Goal: Task Accomplishment & Management: Complete application form

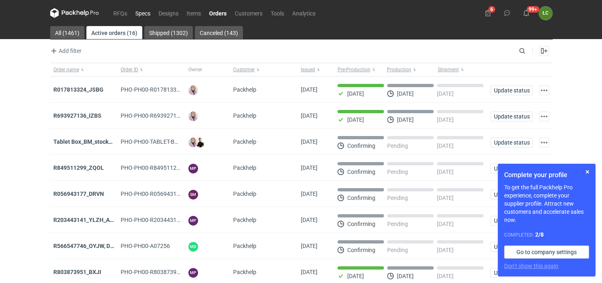
click at [138, 10] on link "Specs" at bounding box center [142, 13] width 23 height 10
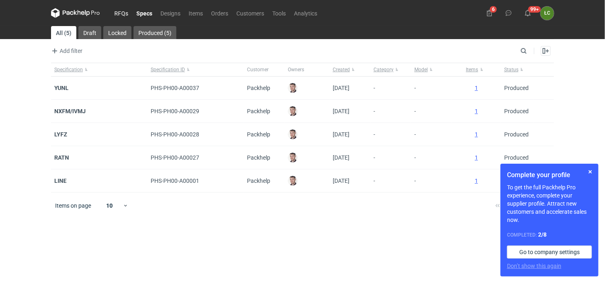
click at [120, 13] on link "RFQs" at bounding box center [121, 13] width 22 height 10
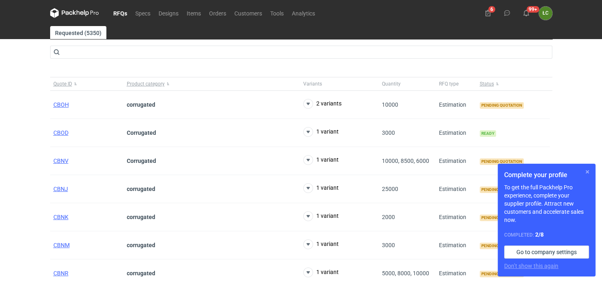
click at [589, 171] on button "button" at bounding box center [588, 172] width 10 height 10
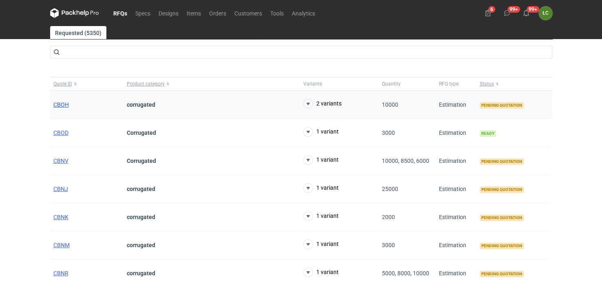
click at [58, 102] on span "CBOH" at bounding box center [61, 105] width 16 height 7
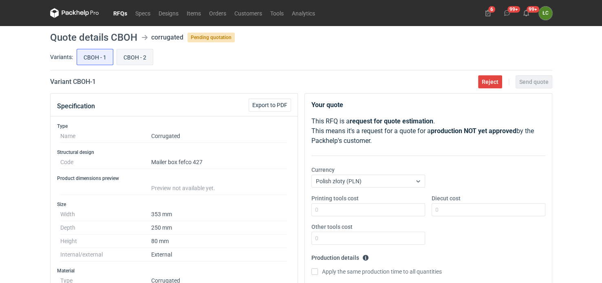
click at [138, 59] on input "CBOH - 2" at bounding box center [135, 57] width 36 height 16
radio input "true"
click at [122, 13] on link "RFQs" at bounding box center [120, 13] width 22 height 10
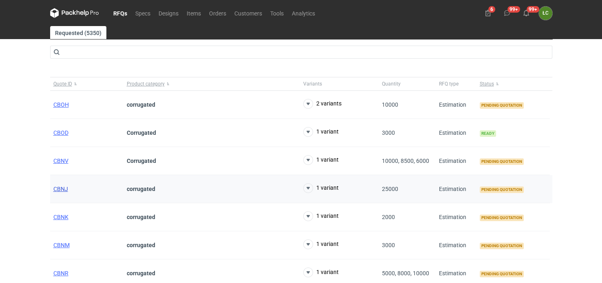
click at [62, 187] on span "CBNJ" at bounding box center [60, 189] width 15 height 7
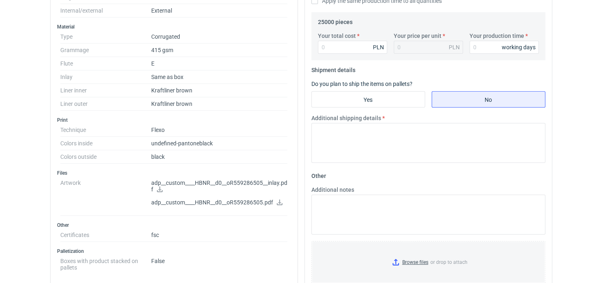
scroll to position [367, 0]
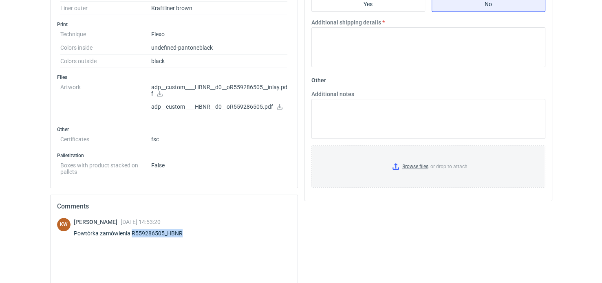
drag, startPoint x: 181, startPoint y: 230, endPoint x: 131, endPoint y: 230, distance: 49.8
click at [131, 230] on div "Powtórka zamówienia R559286505_HBNR" at bounding box center [133, 234] width 119 height 8
copy div "R559286505_HBNR"
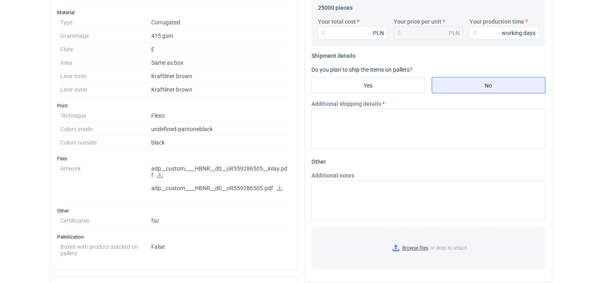
scroll to position [0, 0]
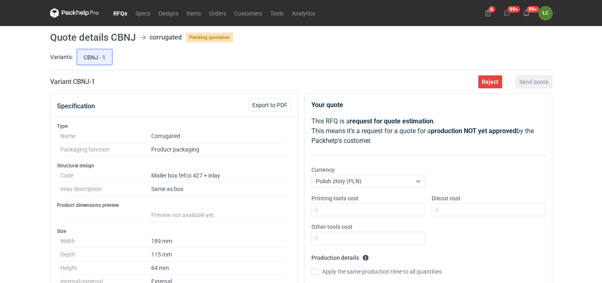
click at [127, 11] on link "RFQs" at bounding box center [120, 13] width 22 height 10
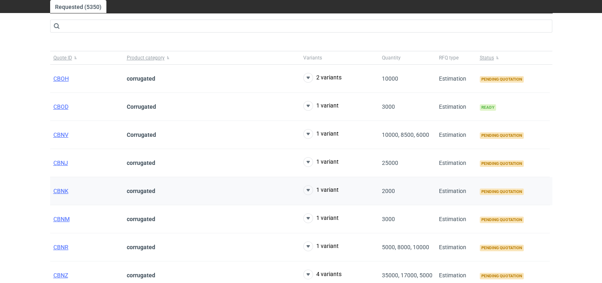
scroll to position [41, 0]
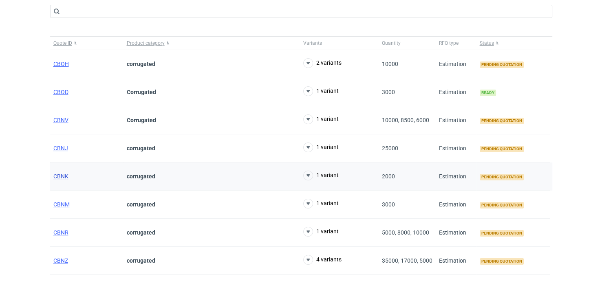
click at [64, 177] on span "CBNK" at bounding box center [60, 176] width 15 height 7
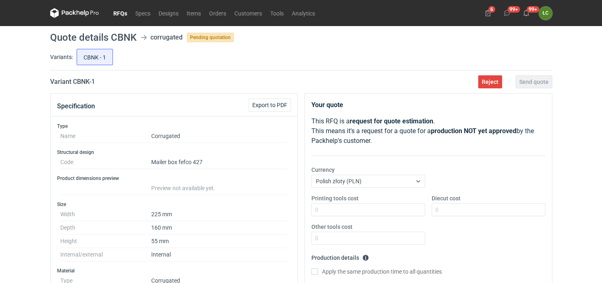
click at [118, 12] on link "RFQs" at bounding box center [120, 13] width 22 height 10
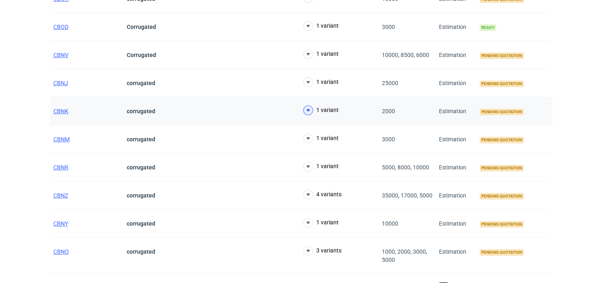
scroll to position [122, 0]
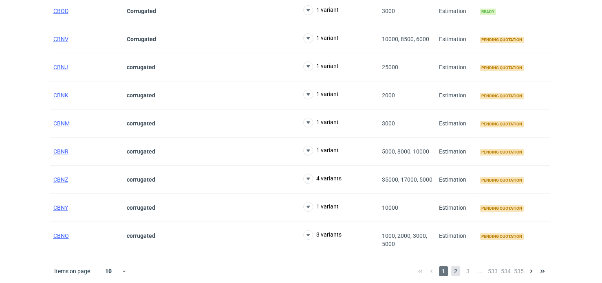
click at [456, 268] on span "2" at bounding box center [456, 272] width 9 height 10
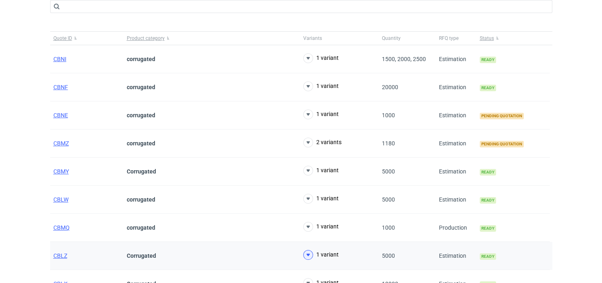
scroll to position [40, 0]
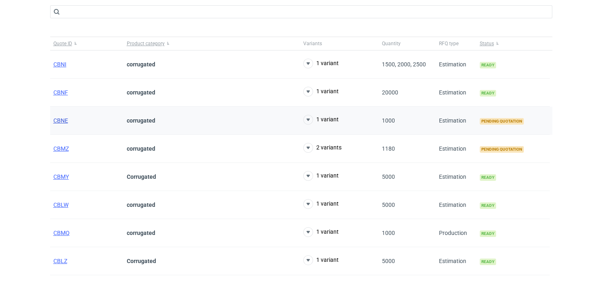
click at [66, 118] on span "CBNE" at bounding box center [60, 120] width 15 height 7
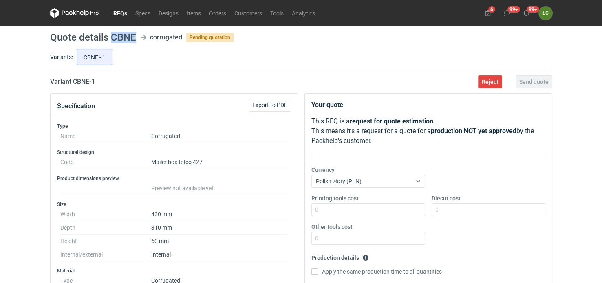
drag, startPoint x: 135, startPoint y: 35, endPoint x: 113, endPoint y: 38, distance: 22.2
click at [113, 38] on h1 "Quote details CBNE" at bounding box center [93, 38] width 86 height 10
copy h1 "CBNE"
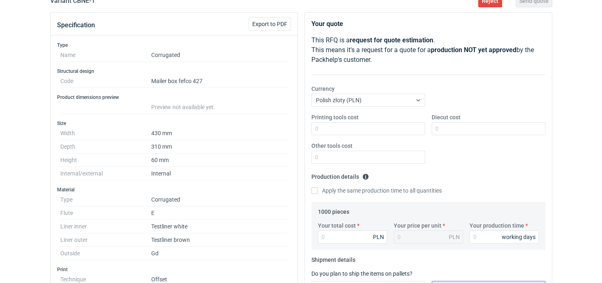
scroll to position [82, 0]
click at [472, 127] on input "Diecut cost" at bounding box center [489, 128] width 114 height 13
type input "1690"
click at [459, 144] on div "Printing tools cost Diecut cost 1690 Other tools cost" at bounding box center [428, 141] width 241 height 57
drag, startPoint x: 358, startPoint y: 235, endPoint x: 316, endPoint y: 237, distance: 42.0
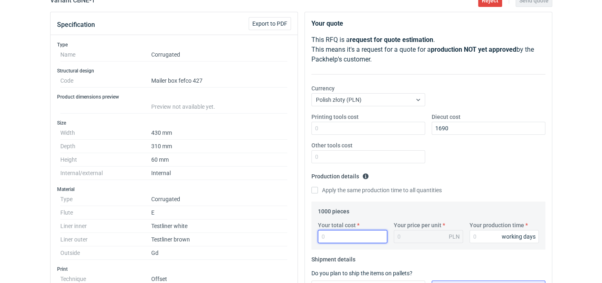
click at [316, 237] on div "Your total cost PLN" at bounding box center [353, 232] width 76 height 22
type input "53"
type input "0.05"
type input "5300"
type input "5.3"
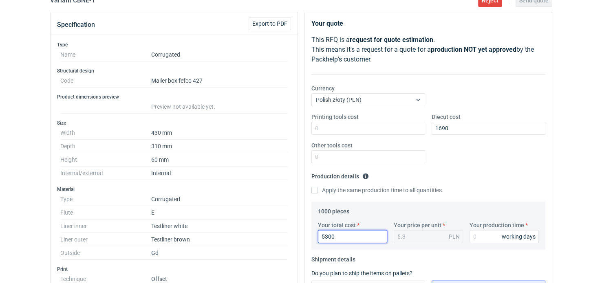
type input "5300"
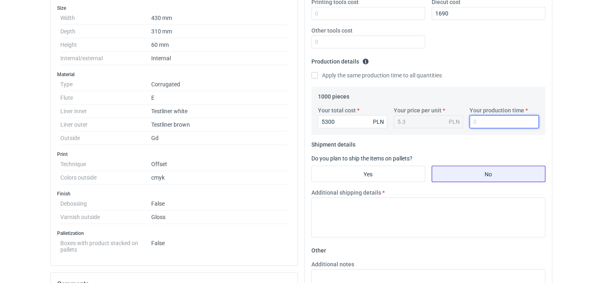
scroll to position [204, 0]
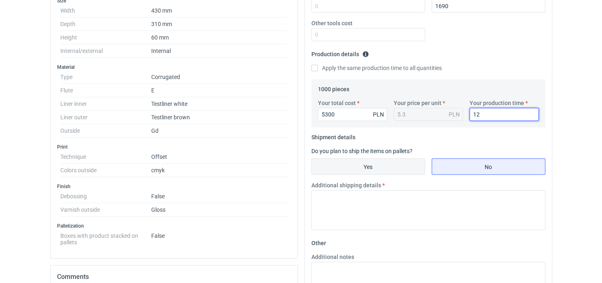
type input "12"
click at [391, 164] on input "Yes" at bounding box center [368, 167] width 113 height 16
radio input "true"
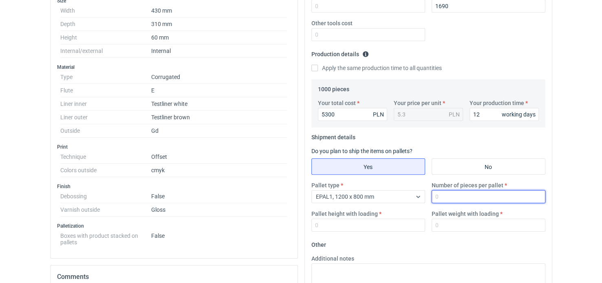
click at [475, 197] on input "Number of pieces per pallet" at bounding box center [489, 196] width 114 height 13
type input "825"
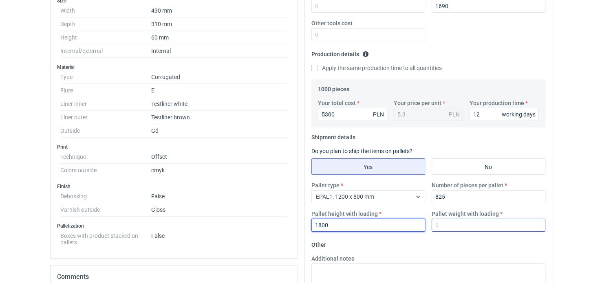
type input "1800"
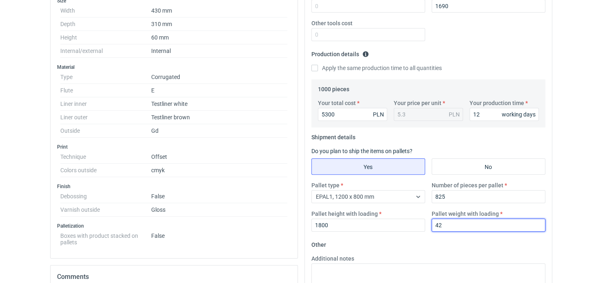
type input "4"
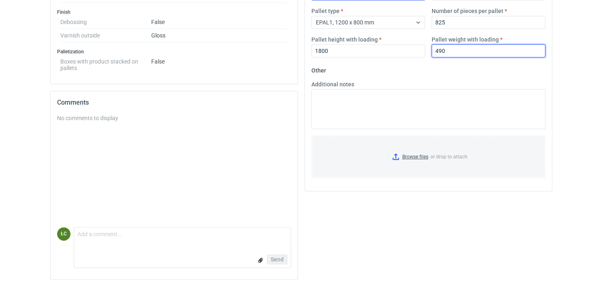
scroll to position [379, 0]
type input "490"
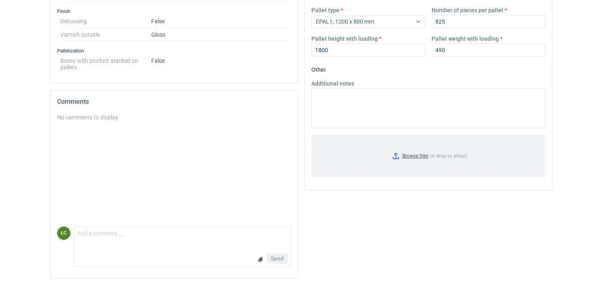
click at [411, 155] on input "Browse files or drop to attach" at bounding box center [428, 156] width 233 height 41
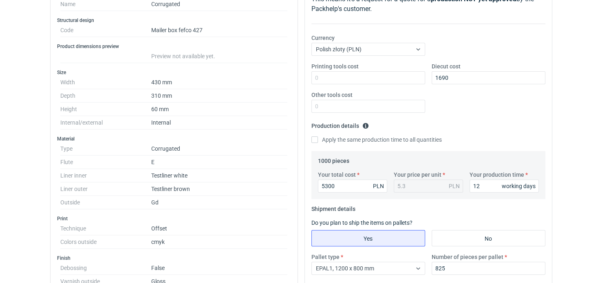
scroll to position [0, 0]
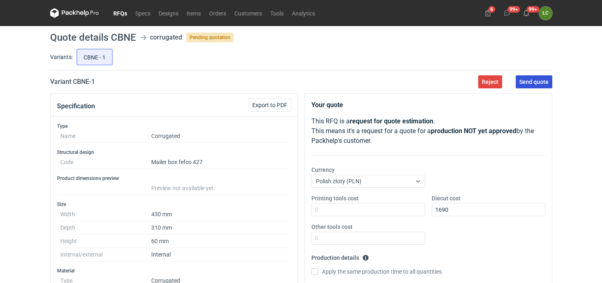
click at [530, 80] on span "Send quote" at bounding box center [534, 82] width 29 height 6
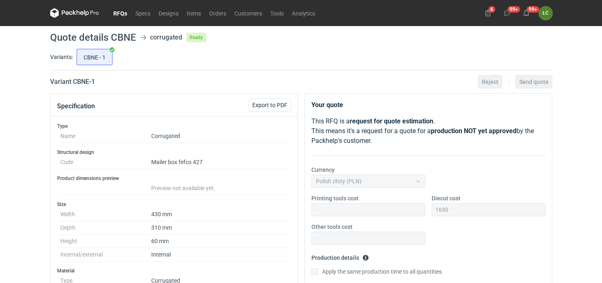
drag, startPoint x: 117, startPoint y: 13, endPoint x: 127, endPoint y: 16, distance: 10.3
click at [117, 12] on link "RFQs" at bounding box center [120, 13] width 22 height 10
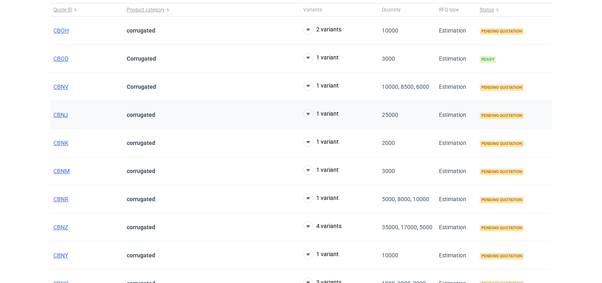
scroll to position [122, 0]
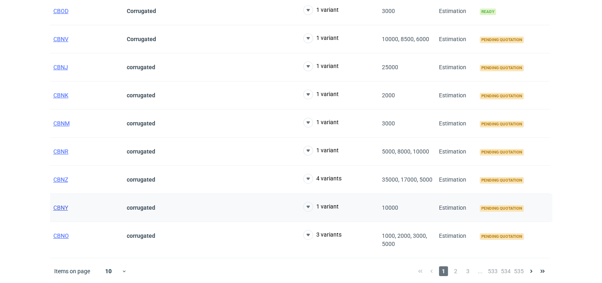
click at [58, 208] on span "CBNY" at bounding box center [60, 208] width 15 height 7
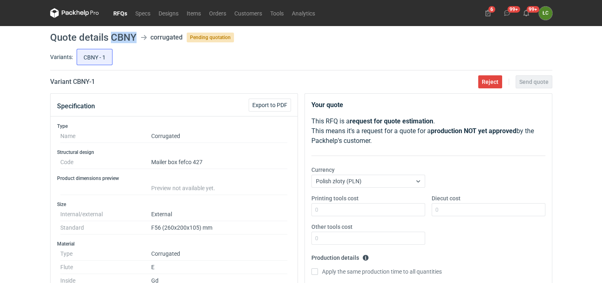
drag, startPoint x: 133, startPoint y: 37, endPoint x: 110, endPoint y: 40, distance: 23.9
click at [110, 40] on h1 "Quote details CBNY" at bounding box center [93, 38] width 86 height 10
copy h1 "CBNY"
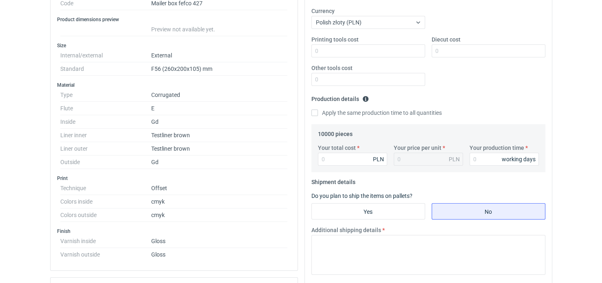
scroll to position [163, 0]
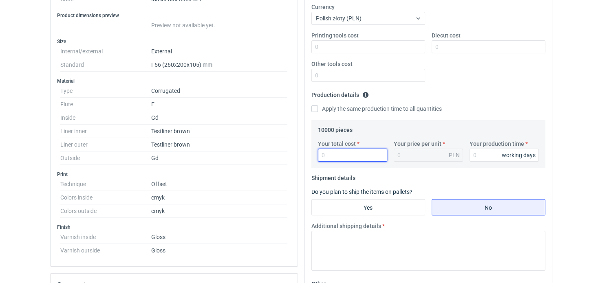
click at [347, 152] on input "Your total cost" at bounding box center [352, 155] width 69 height 13
type input "257"
type input "0.03"
type input "25700"
type input "2.57"
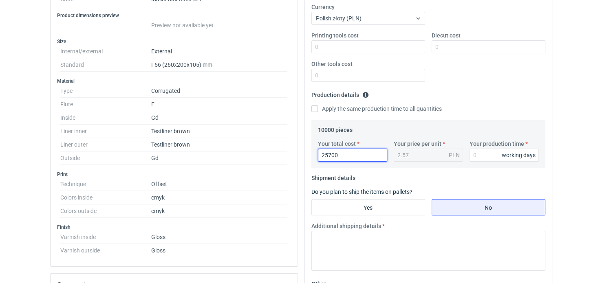
type input "25700"
type input "12"
click at [469, 102] on fieldset "Production details Please provide the expected time of production in working da…" at bounding box center [429, 105] width 234 height 32
click at [384, 204] on input "Yes" at bounding box center [368, 208] width 113 height 16
radio input "true"
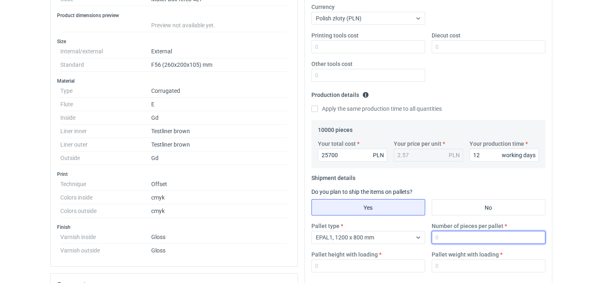
click at [454, 238] on input "Number of pieces per pallet" at bounding box center [489, 237] width 114 height 13
type input "1650"
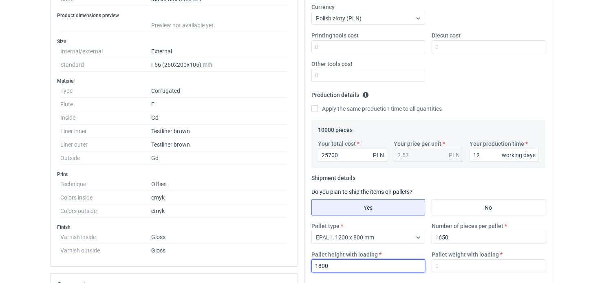
type input "1800"
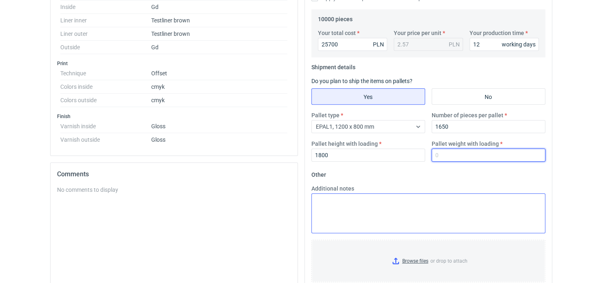
scroll to position [286, 0]
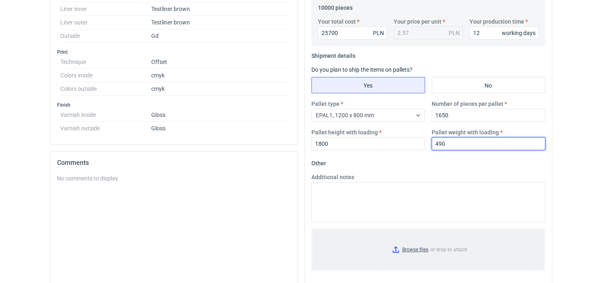
type input "490"
click at [414, 250] on input "Browse files or drop to attach" at bounding box center [428, 250] width 233 height 41
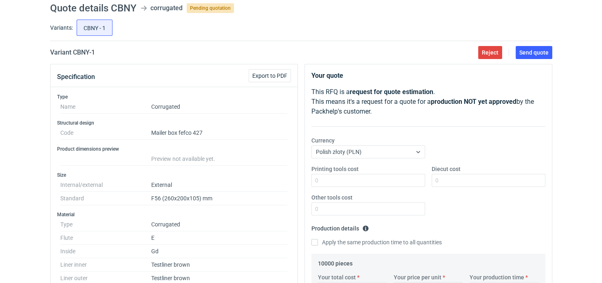
scroll to position [0, 0]
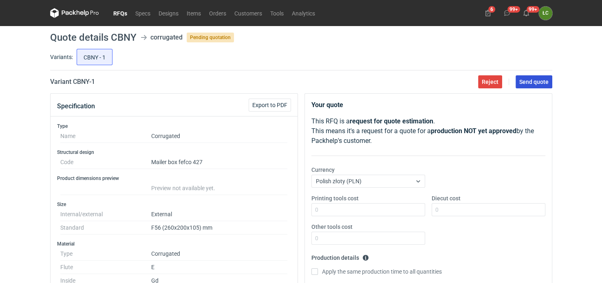
click at [540, 78] on button "Send quote" at bounding box center [534, 81] width 37 height 13
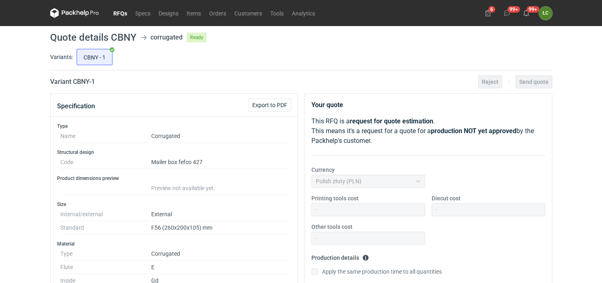
click at [121, 13] on link "RFQs" at bounding box center [120, 13] width 22 height 10
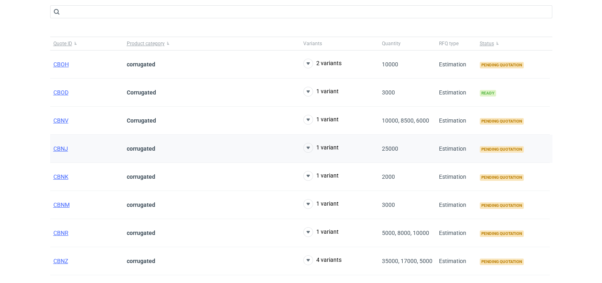
scroll to position [122, 0]
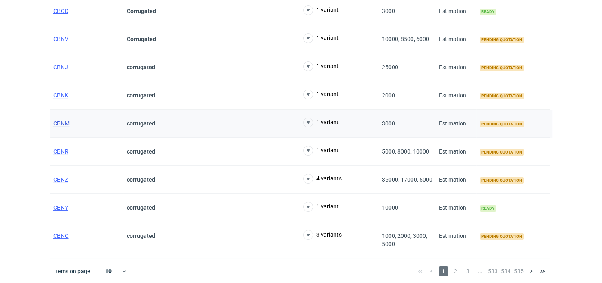
click at [62, 122] on span "CBNM" at bounding box center [61, 123] width 16 height 7
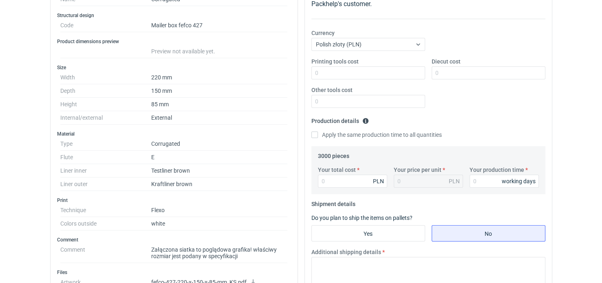
scroll to position [245, 0]
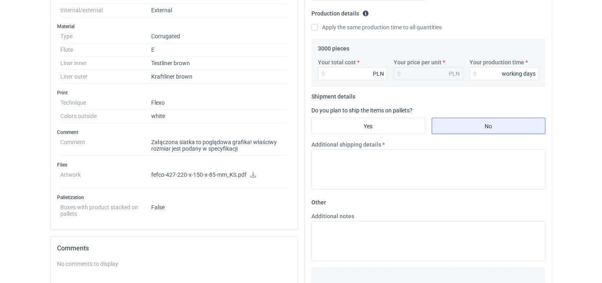
click at [252, 172] on icon at bounding box center [253, 175] width 7 height 6
click at [360, 71] on input "Your total cost" at bounding box center [352, 73] width 69 height 13
type input "342"
type input "0.11"
type input "3420"
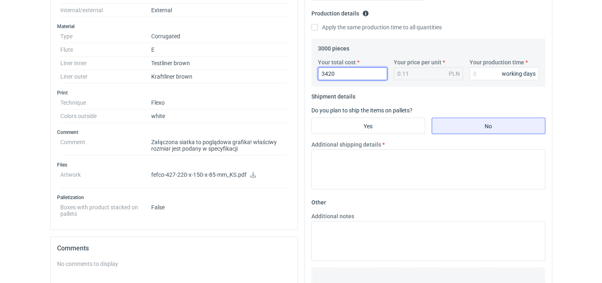
type input "1.14"
type input "3420"
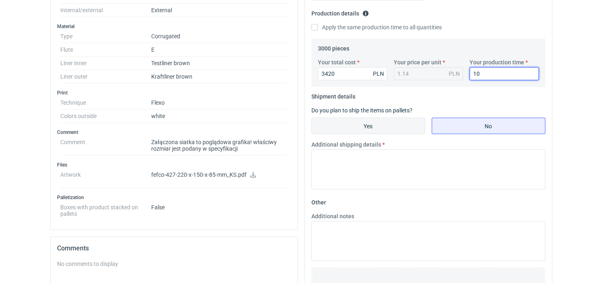
type input "10"
click at [357, 121] on input "Yes" at bounding box center [368, 126] width 113 height 16
radio input "true"
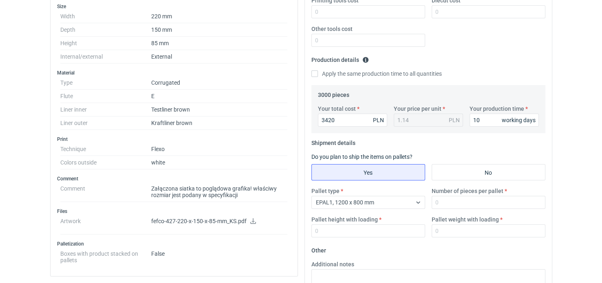
scroll to position [122, 0]
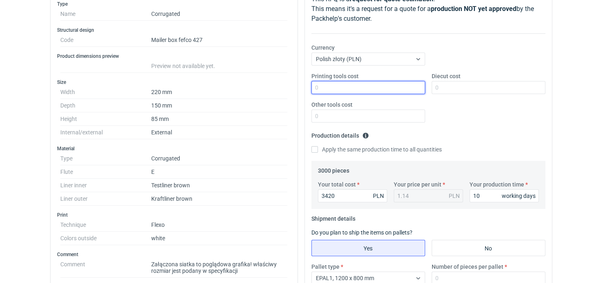
click at [367, 87] on input "Printing tools cost" at bounding box center [369, 87] width 114 height 13
type input "1000"
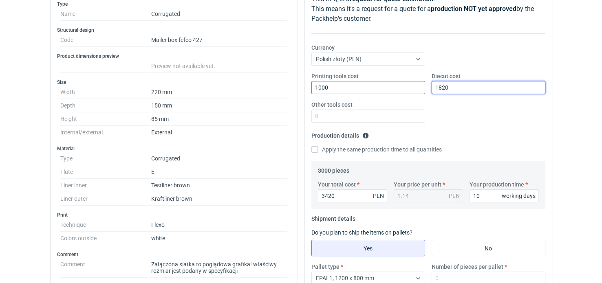
type input "1820"
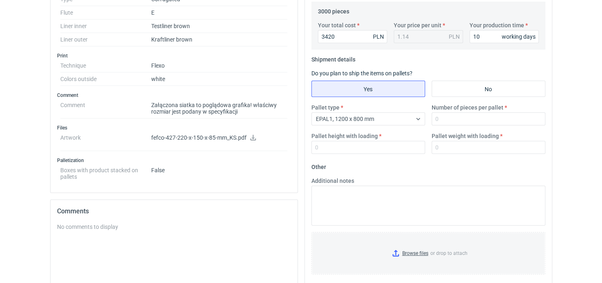
scroll to position [286, 0]
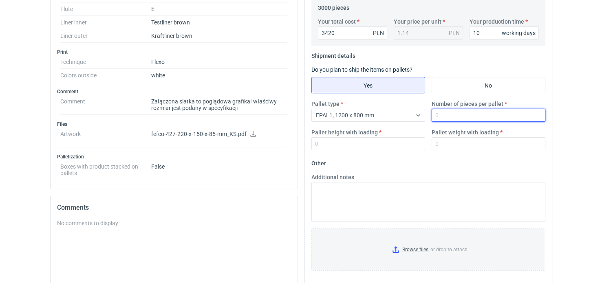
click at [452, 115] on input "Number of pieces per pallet" at bounding box center [489, 115] width 114 height 13
type input "1650"
type input "1800"
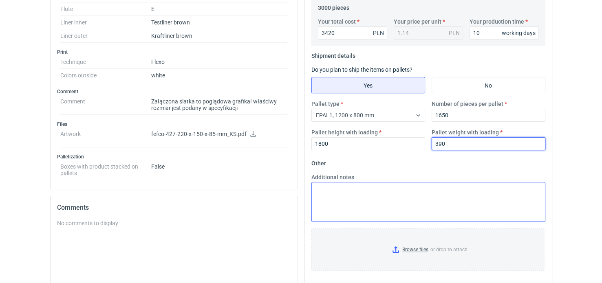
type input "390"
click at [417, 247] on input "Browse files or drop to attach" at bounding box center [428, 250] width 233 height 41
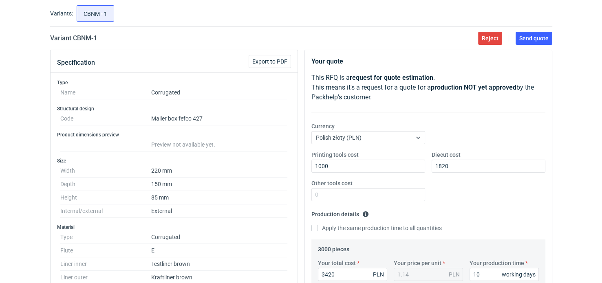
scroll to position [0, 0]
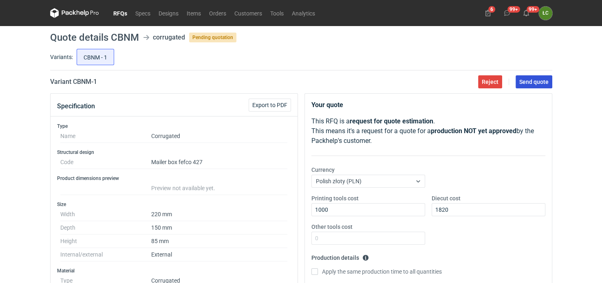
click at [529, 85] on span "Send quote" at bounding box center [534, 82] width 29 height 6
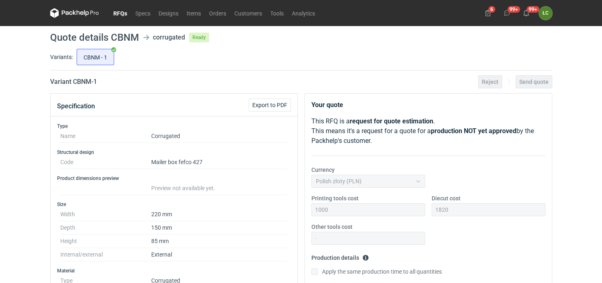
click at [124, 15] on link "RFQs" at bounding box center [120, 13] width 22 height 10
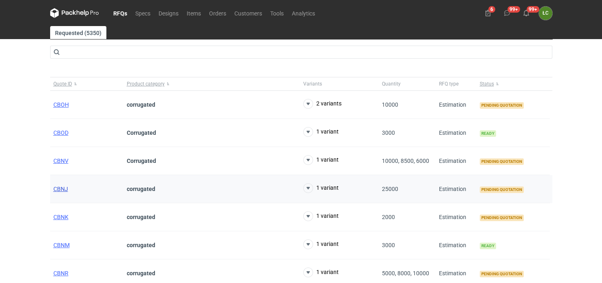
click at [63, 191] on span "CBNJ" at bounding box center [60, 189] width 15 height 7
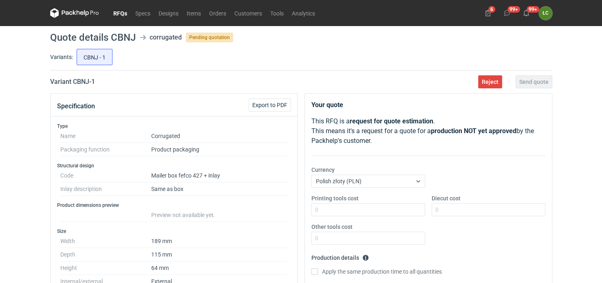
click at [120, 11] on link "RFQs" at bounding box center [120, 13] width 22 height 10
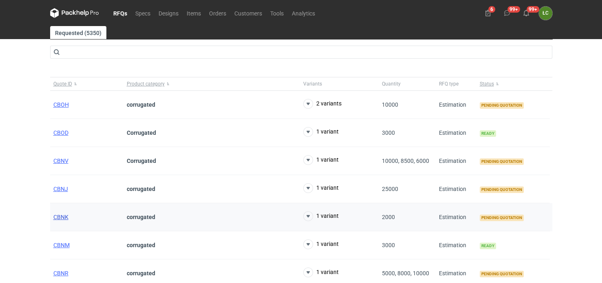
click at [61, 215] on span "CBNK" at bounding box center [60, 217] width 15 height 7
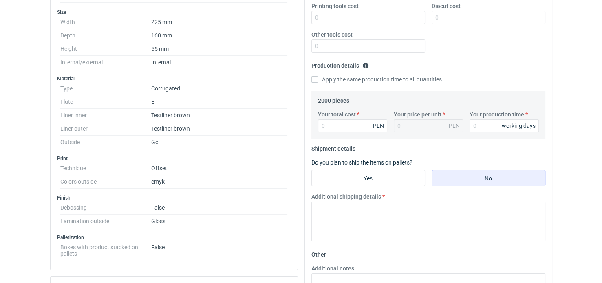
scroll to position [204, 0]
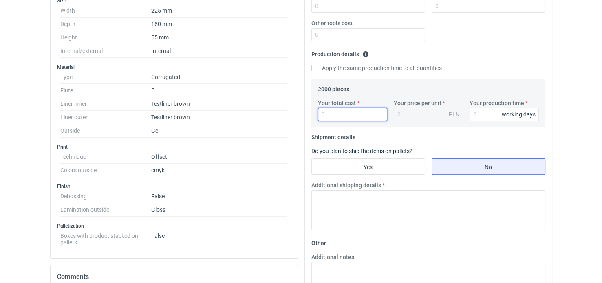
click at [349, 111] on input "Your total cost" at bounding box center [352, 114] width 69 height 13
type input "6800"
type input "3.4"
type input "6800"
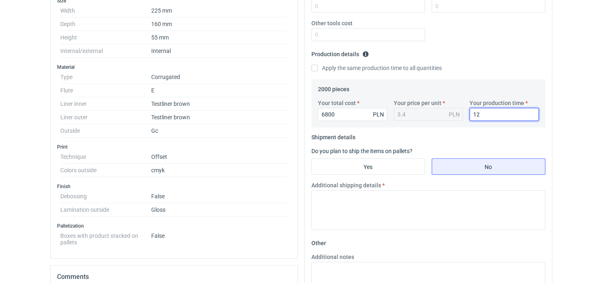
type input "12"
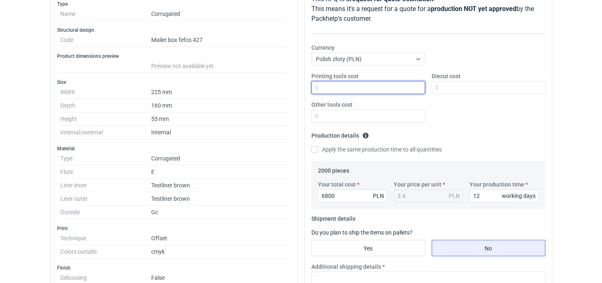
click at [370, 89] on input "Printing tools cost" at bounding box center [369, 87] width 114 height 13
type input "1"
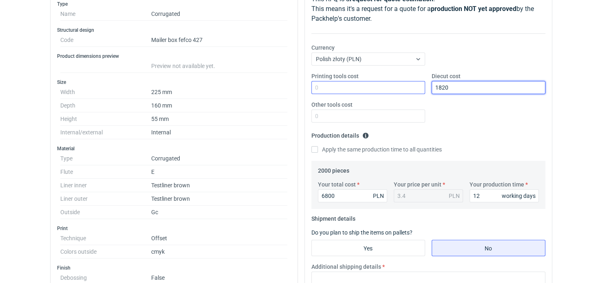
type input "1820"
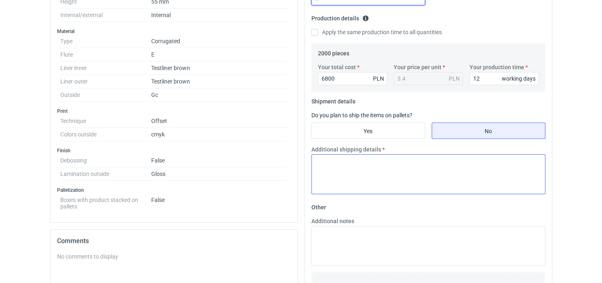
scroll to position [245, 0]
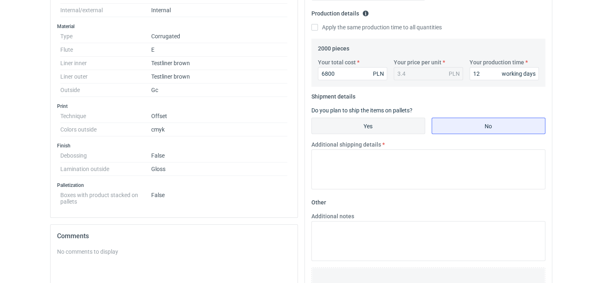
click at [388, 127] on input "Yes" at bounding box center [368, 126] width 113 height 16
radio input "true"
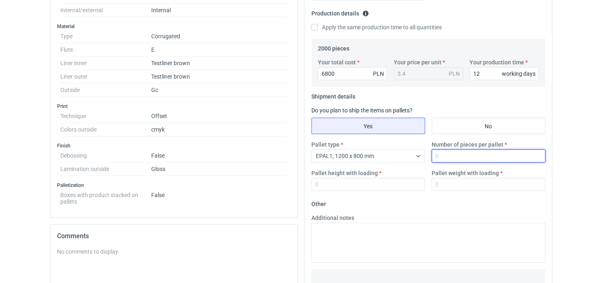
click at [454, 154] on input "Number of pieces per pallet" at bounding box center [489, 156] width 114 height 13
type input "1650"
type input "1800"
type input "490"
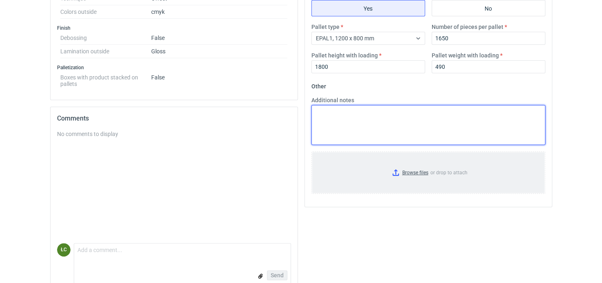
scroll to position [367, 0]
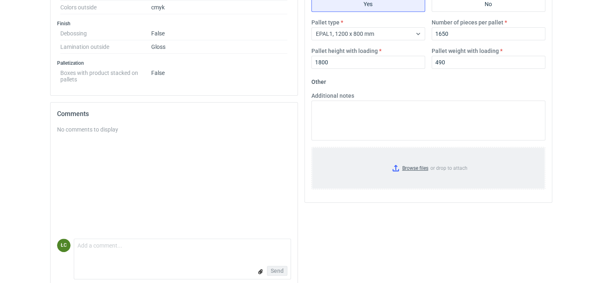
click at [408, 167] on input "Browse files or drop to attach" at bounding box center [428, 168] width 233 height 41
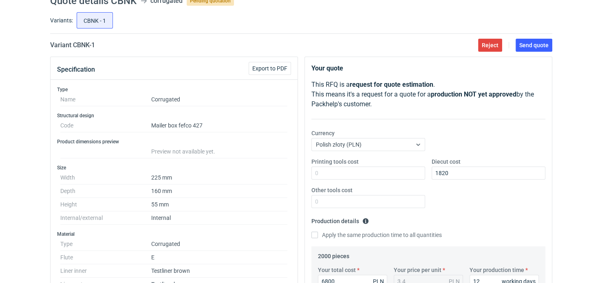
scroll to position [0, 0]
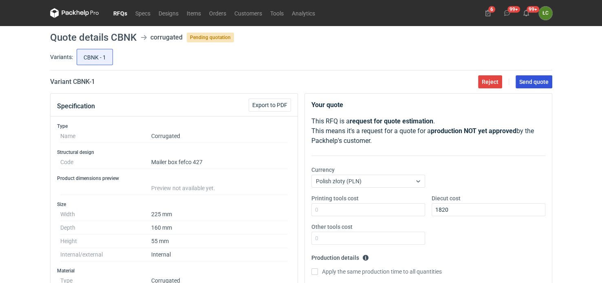
click at [525, 83] on span "Send quote" at bounding box center [534, 82] width 29 height 6
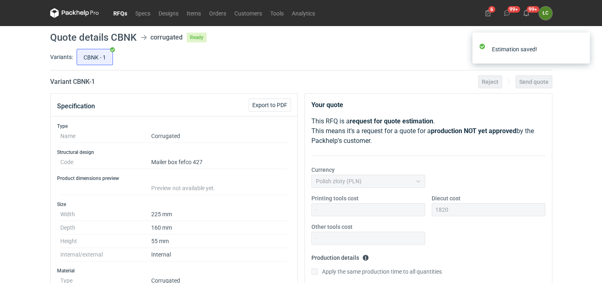
click at [122, 13] on link "RFQs" at bounding box center [120, 13] width 22 height 10
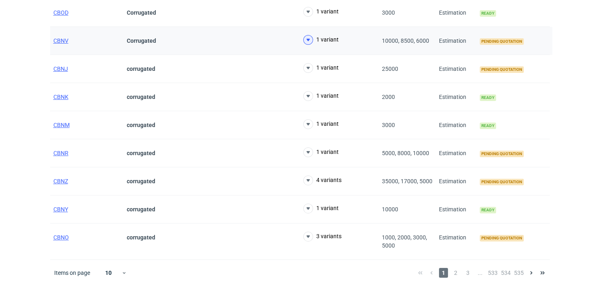
scroll to position [122, 0]
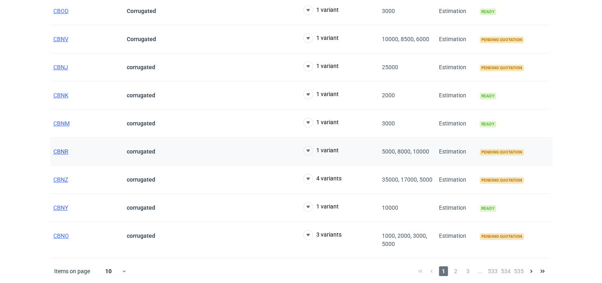
click at [64, 148] on span "CBNR" at bounding box center [60, 151] width 15 height 7
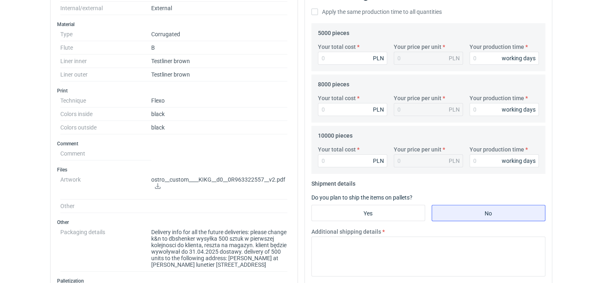
scroll to position [286, 0]
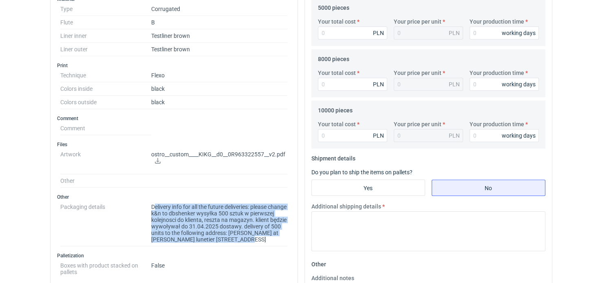
drag, startPoint x: 153, startPoint y: 203, endPoint x: 261, endPoint y: 237, distance: 112.6
click at [261, 237] on dd "Delivery info for all the future deliveries: please change k&n to dbshenker wys…" at bounding box center [219, 224] width 137 height 46
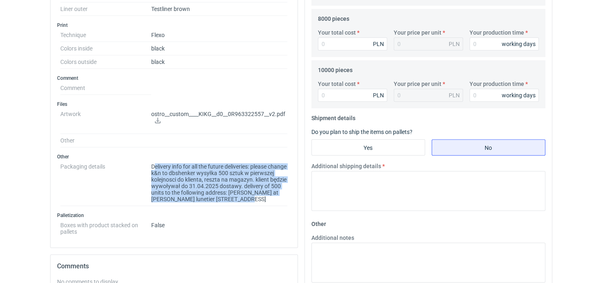
scroll to position [326, 0]
click at [156, 117] on icon at bounding box center [158, 120] width 7 height 6
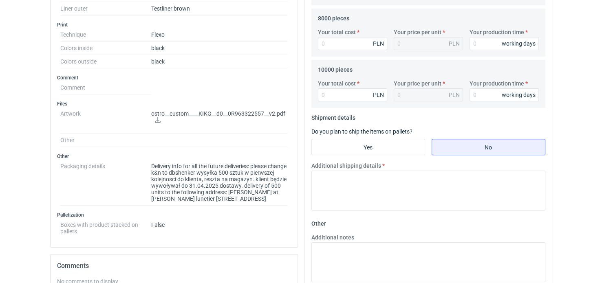
click at [132, 155] on h3 "Other" at bounding box center [174, 156] width 234 height 7
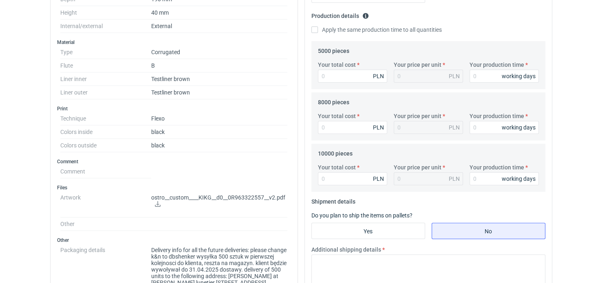
scroll to position [204, 0]
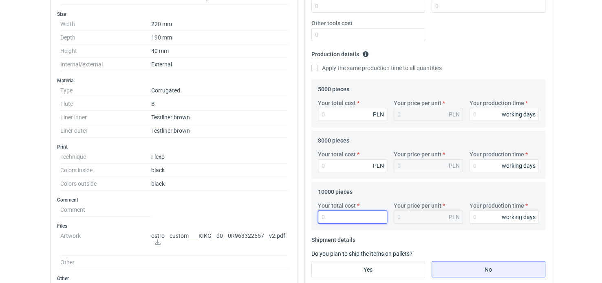
click at [355, 214] on input "Your total cost" at bounding box center [352, 217] width 69 height 13
type input "7900"
type input "0.79"
type input "7900"
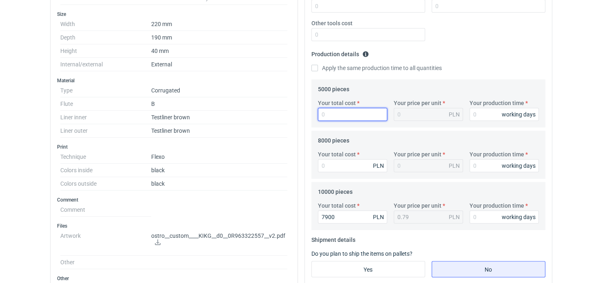
click at [355, 111] on input "Your total cost" at bounding box center [352, 114] width 69 height 13
type input "52"
type input "0.01"
type input "5200"
type input "1.04"
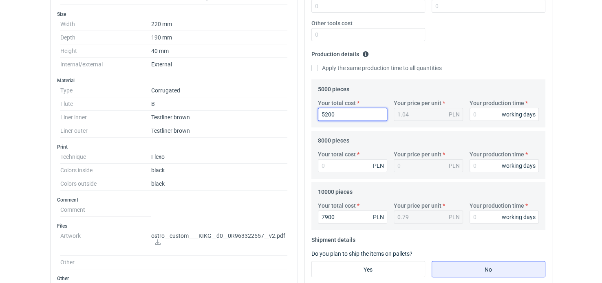
type input "5200"
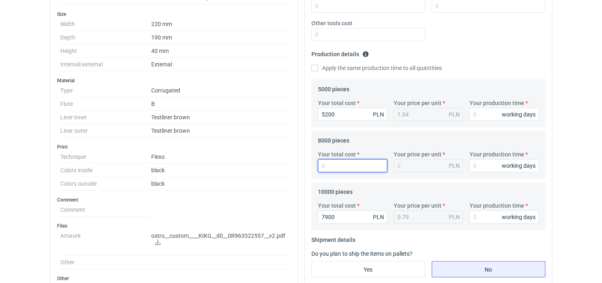
click at [353, 163] on input "Your total cost" at bounding box center [352, 165] width 69 height 13
type input "7120"
type input "0.89"
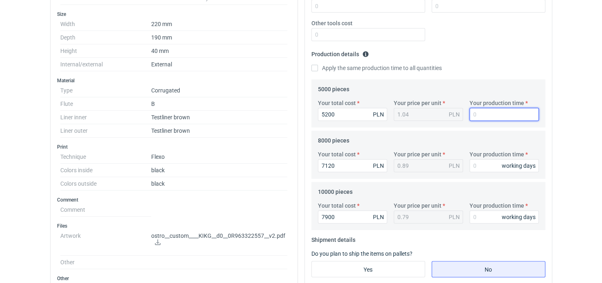
click at [482, 113] on input "Your production time" at bounding box center [504, 114] width 69 height 13
type input "12"
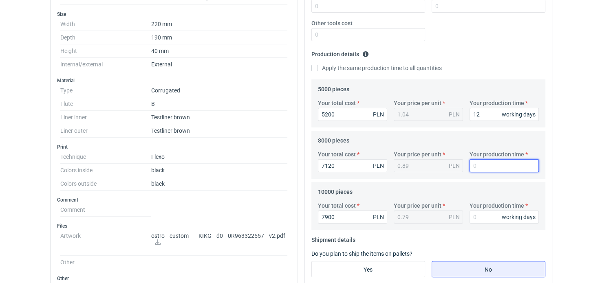
click at [484, 169] on input "Your production time" at bounding box center [504, 165] width 69 height 13
type input "12"
click at [487, 219] on input "Your production time" at bounding box center [504, 217] width 69 height 13
type input "12"
click at [484, 65] on div "Apply the same production time to all quantities" at bounding box center [429, 68] width 234 height 9
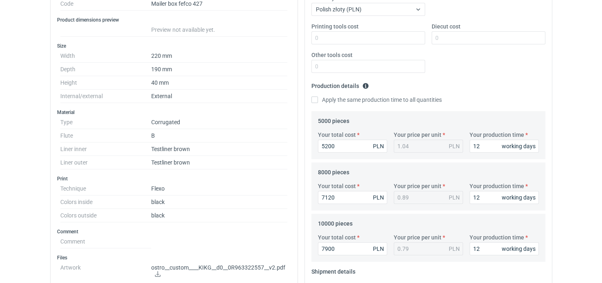
scroll to position [122, 0]
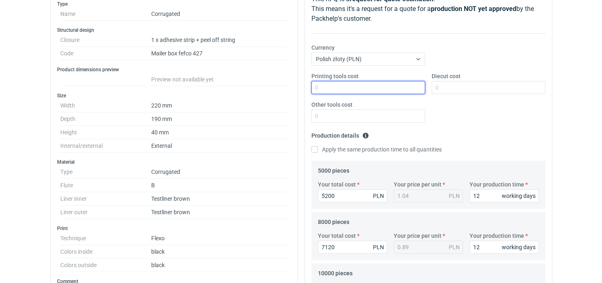
click at [354, 83] on input "Printing tools cost" at bounding box center [369, 87] width 114 height 13
type input "2800"
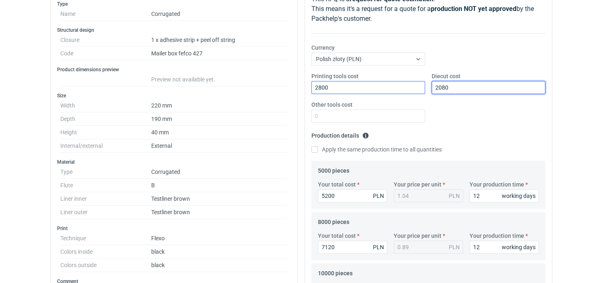
type input "2080"
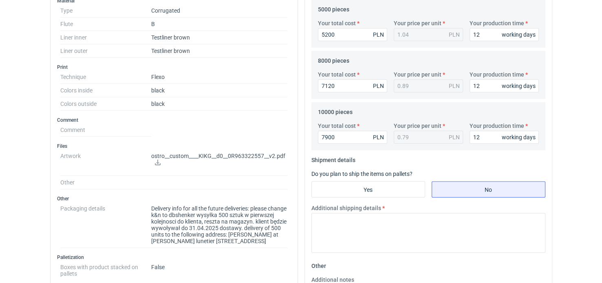
scroll to position [408, 0]
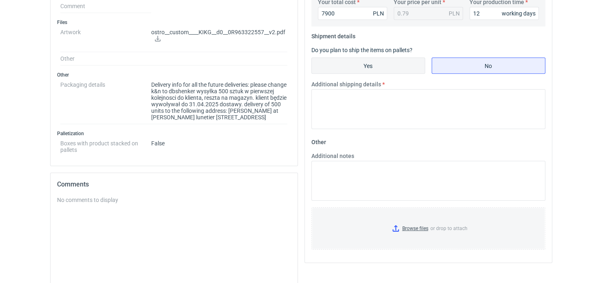
click at [372, 67] on input "Yes" at bounding box center [368, 66] width 113 height 16
radio input "true"
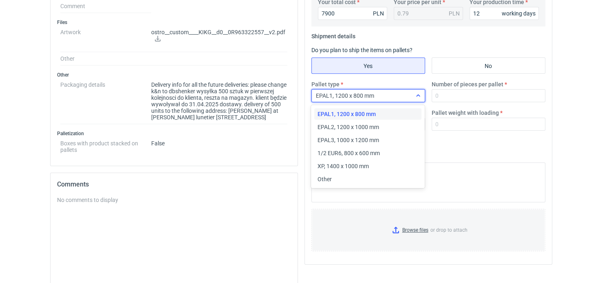
click at [379, 98] on div "EPAL1, 1200 x 800 mm" at bounding box center [362, 95] width 100 height 11
drag, startPoint x: 383, startPoint y: 127, endPoint x: 403, endPoint y: 122, distance: 20.3
click at [383, 127] on div "EPAL2, 1200 x 1000 mm" at bounding box center [368, 127] width 101 height 8
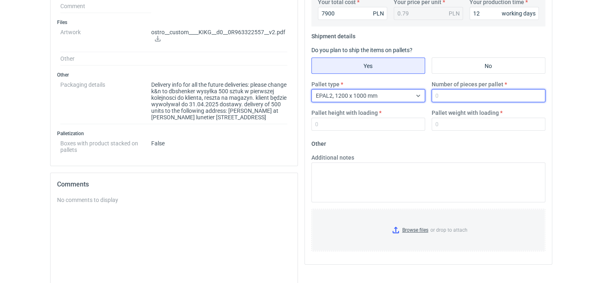
click at [448, 96] on input "Number of pieces per pallet" at bounding box center [489, 95] width 114 height 13
type input "3300"
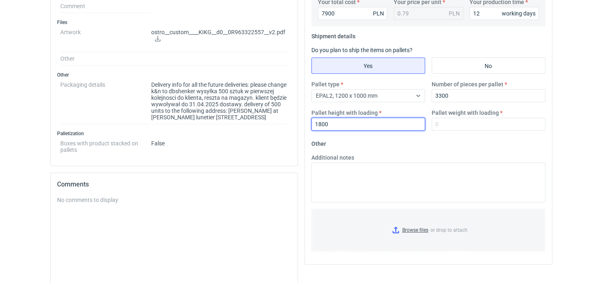
type input "1800"
drag, startPoint x: 453, startPoint y: 122, endPoint x: 390, endPoint y: 120, distance: 62.9
click at [391, 120] on div "Pallet type EPAL2, 1200 x 1000 mm Number of pieces per pallet 3300 Pallet heigh…" at bounding box center [428, 108] width 241 height 57
type input "470"
click at [410, 227] on input "Browse files or drop to attach" at bounding box center [428, 230] width 233 height 41
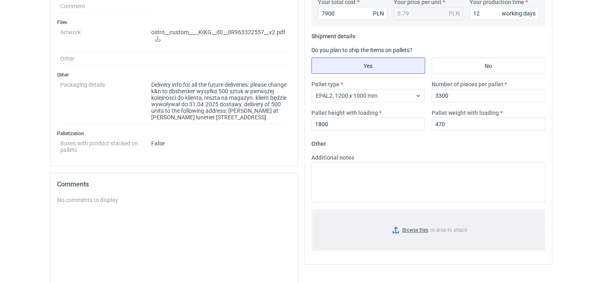
click at [411, 230] on input "Browse files or drop to attach" at bounding box center [428, 230] width 233 height 41
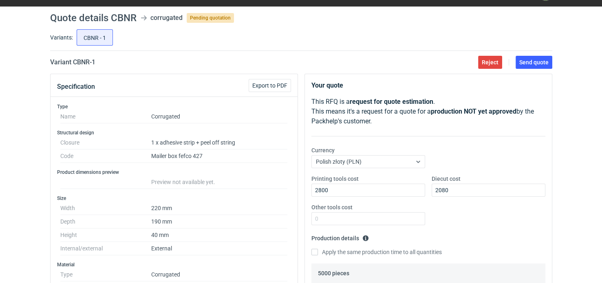
scroll to position [0, 0]
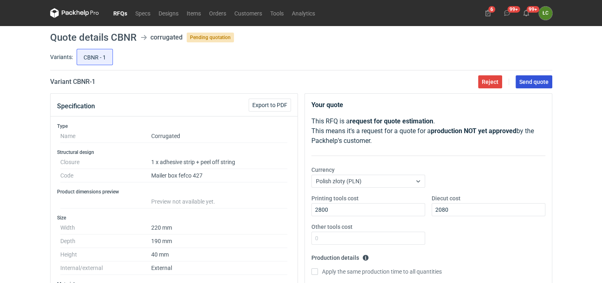
click at [533, 79] on span "Send quote" at bounding box center [534, 82] width 29 height 6
click at [119, 15] on link "RFQs" at bounding box center [120, 13] width 22 height 10
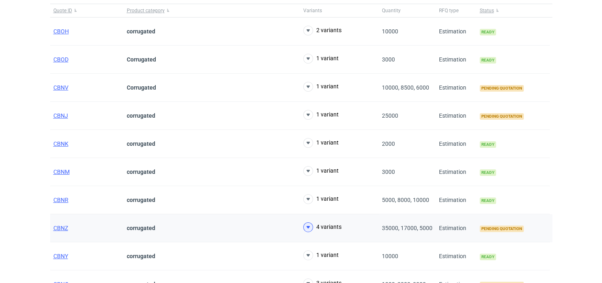
scroll to position [40, 0]
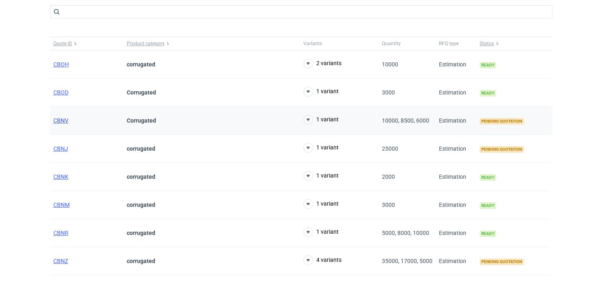
click at [62, 121] on span "CBNV" at bounding box center [60, 120] width 15 height 7
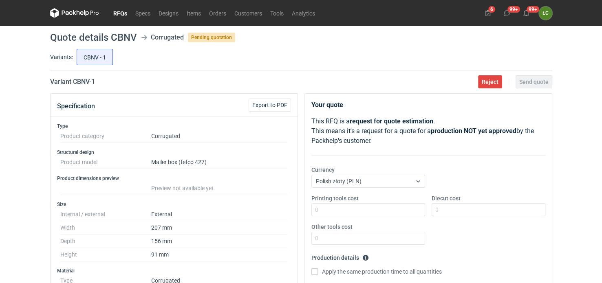
click at [124, 15] on link "RFQs" at bounding box center [120, 13] width 22 height 10
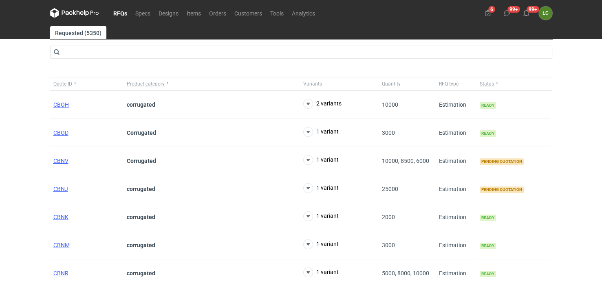
click at [120, 11] on link "RFQs" at bounding box center [120, 13] width 22 height 10
